Goal: Contribute content: Contribute content

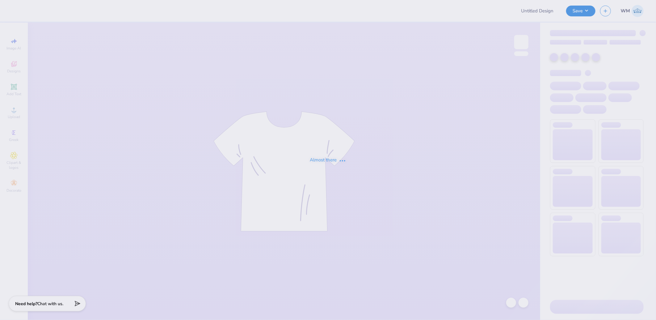
type input "Sigma Chi Beach/Parents Weekend"
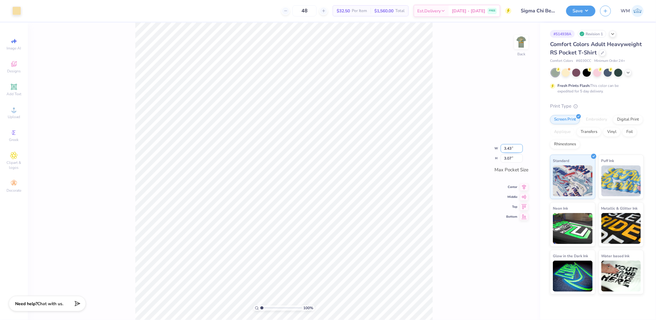
click at [516, 148] on input "3.43" at bounding box center [512, 148] width 22 height 9
type input "3.50"
type input "3.13"
click at [524, 181] on icon at bounding box center [524, 180] width 9 height 7
click at [524, 191] on icon at bounding box center [524, 191] width 5 height 4
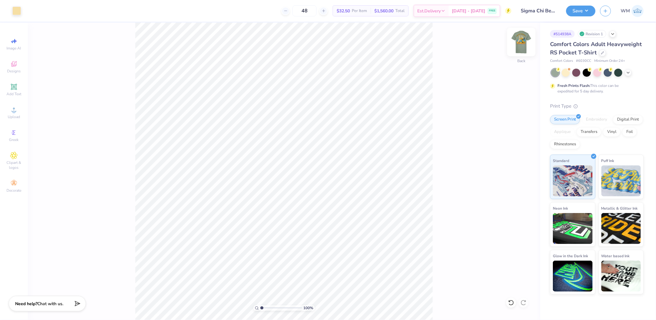
click at [519, 48] on img at bounding box center [521, 42] width 25 height 25
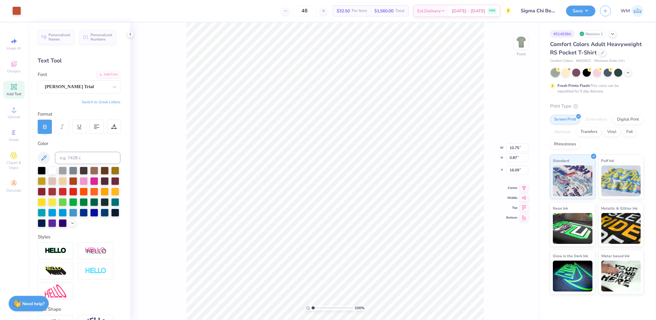
type input "18.28"
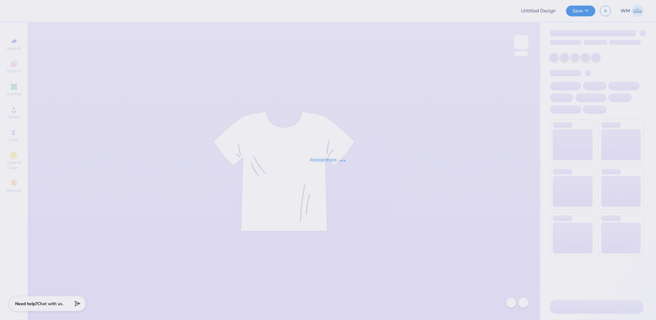
type input "Sigma Chi Beach/Parents Weekend"
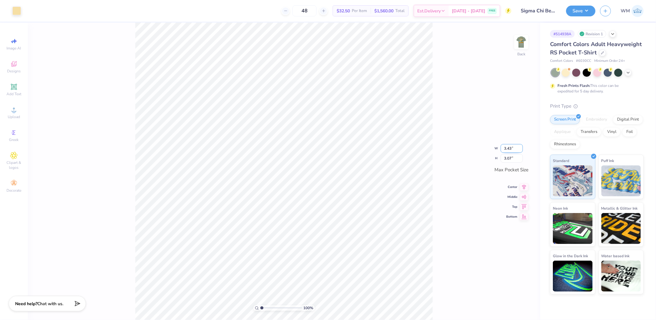
click at [515, 150] on input "3.43" at bounding box center [512, 148] width 22 height 9
type input "3.50"
type input "3.13"
click at [524, 37] on img at bounding box center [521, 42] width 25 height 25
click at [15, 111] on icon at bounding box center [13, 109] width 7 height 7
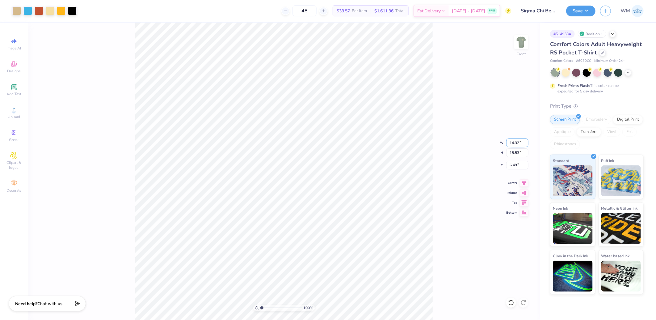
click at [517, 142] on input "14.32" at bounding box center [517, 142] width 22 height 9
type input "12.50"
type input "13.55"
click at [517, 166] on input "7.47" at bounding box center [517, 165] width 22 height 9
type input "3.00"
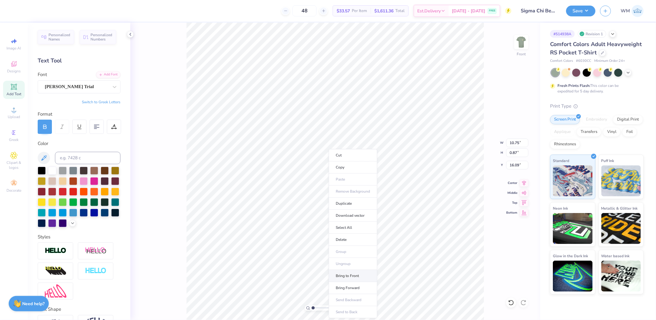
click at [353, 275] on li "Bring to Front" at bounding box center [353, 276] width 49 height 12
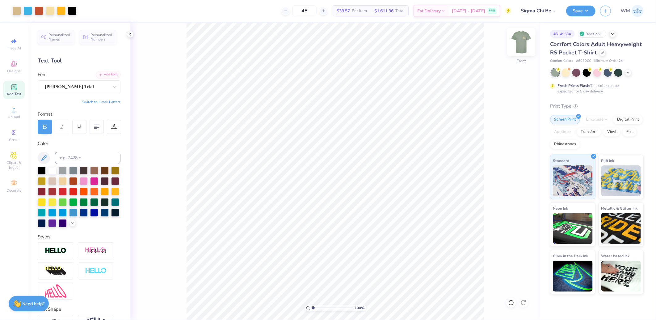
click at [523, 42] on img at bounding box center [521, 42] width 25 height 25
click at [529, 40] on img at bounding box center [521, 42] width 25 height 25
click at [591, 9] on button "Save" at bounding box center [580, 10] width 29 height 11
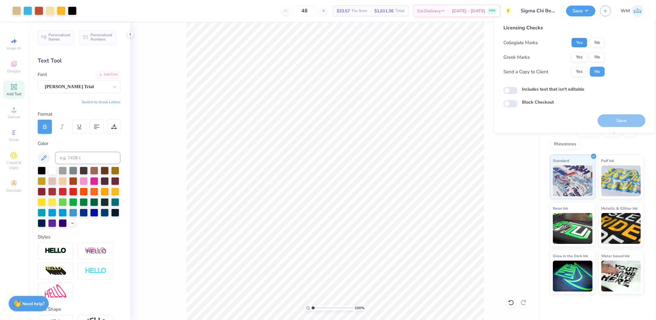
click at [585, 42] on button "Yes" at bounding box center [580, 43] width 16 height 10
click at [581, 58] on button "Yes" at bounding box center [580, 57] width 16 height 10
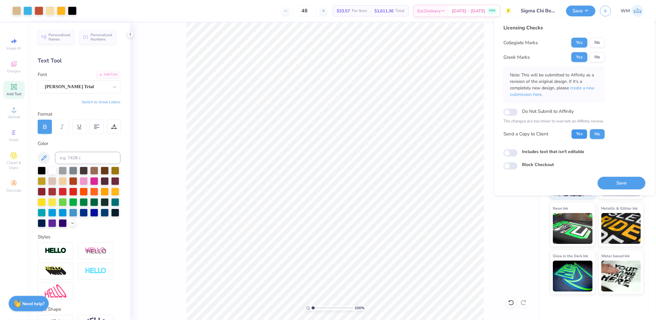
click at [578, 134] on button "Yes" at bounding box center [580, 134] width 16 height 10
click at [514, 152] on input "Includes text that isn't editable" at bounding box center [511, 152] width 14 height 7
checkbox input "true"
click at [618, 184] on button "Save" at bounding box center [622, 182] width 48 height 13
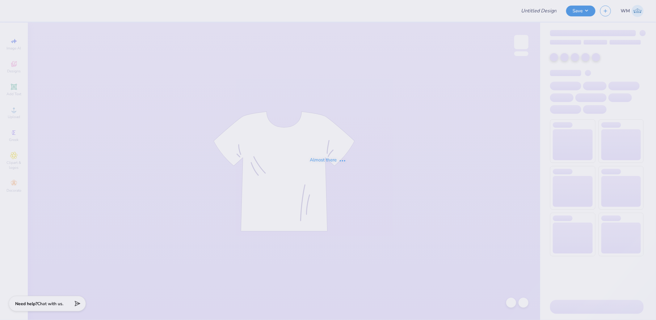
type input "AEPHI Gen Merch Sweatshirt"
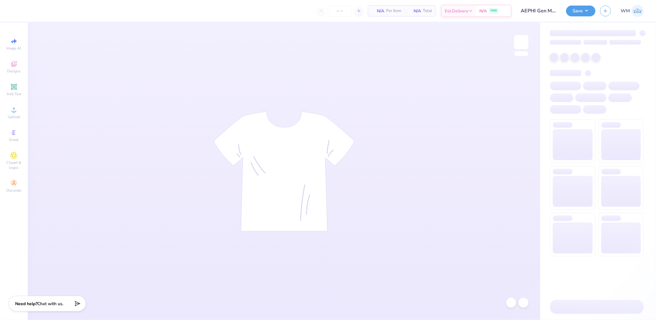
type input "75"
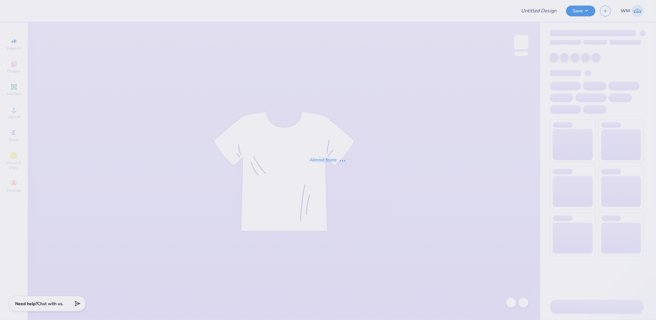
type input "AEPHI Gen Merch Sweatshirt"
